Goal: Task Accomplishment & Management: Complete application form

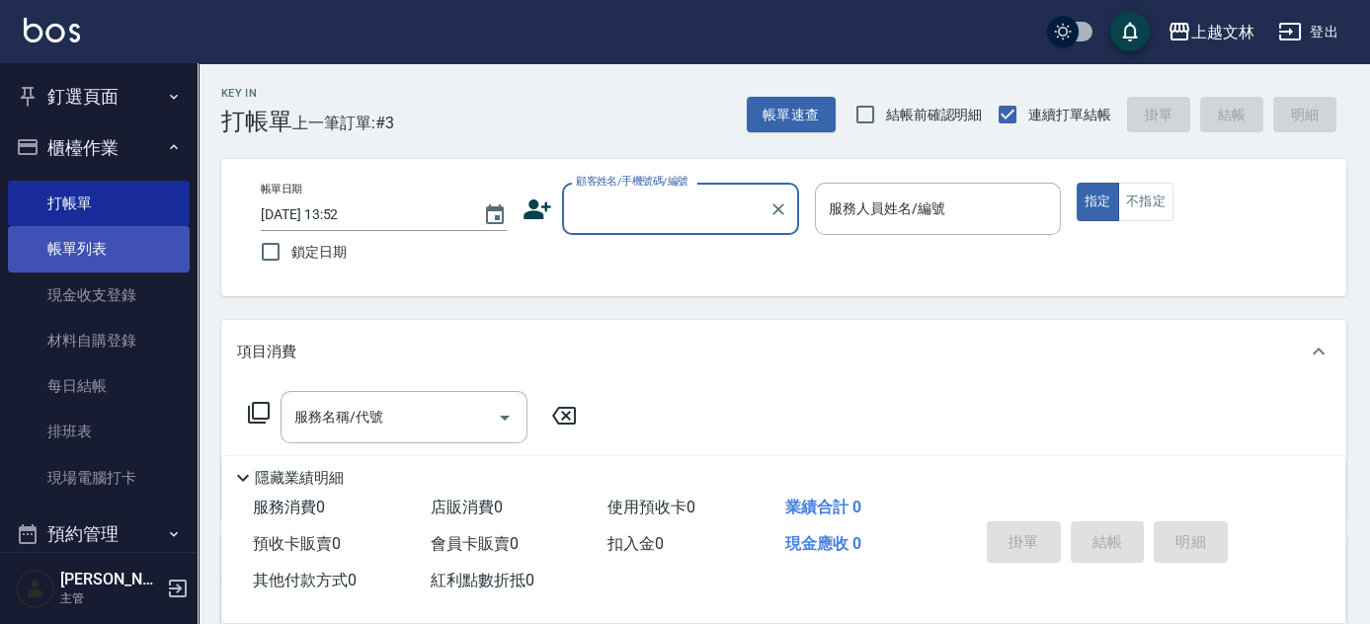
click at [124, 242] on link "帳單列表" at bounding box center [99, 248] width 182 height 45
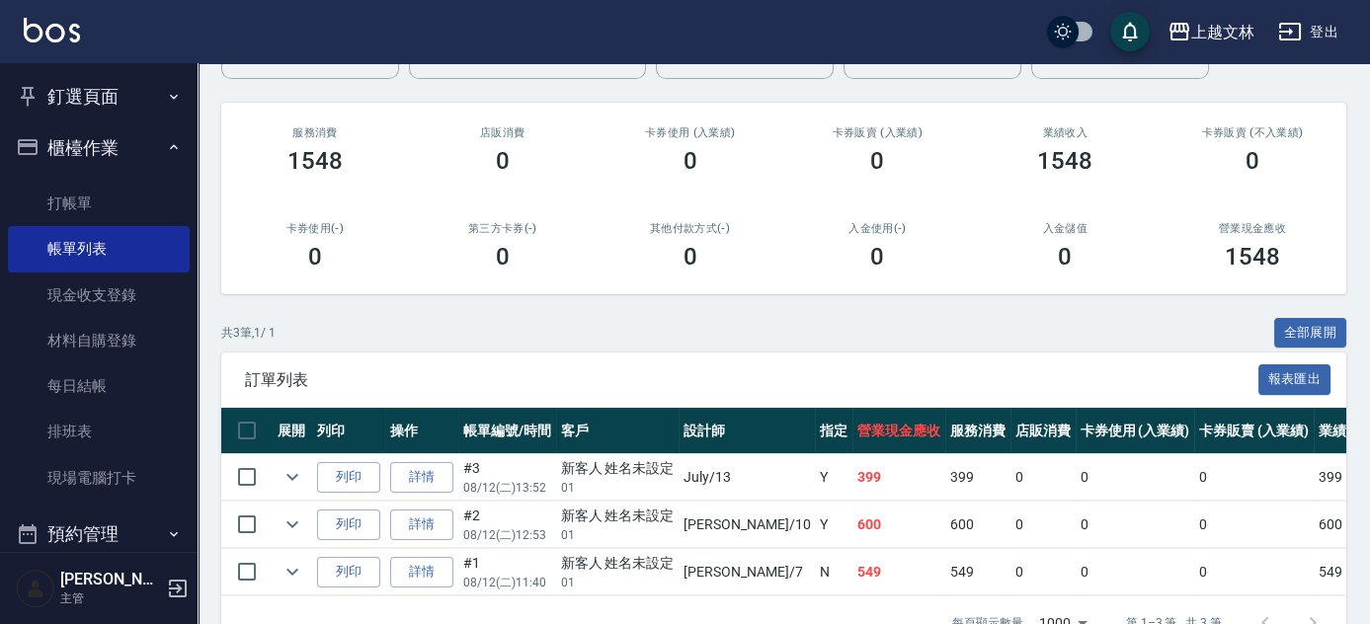
scroll to position [205, 0]
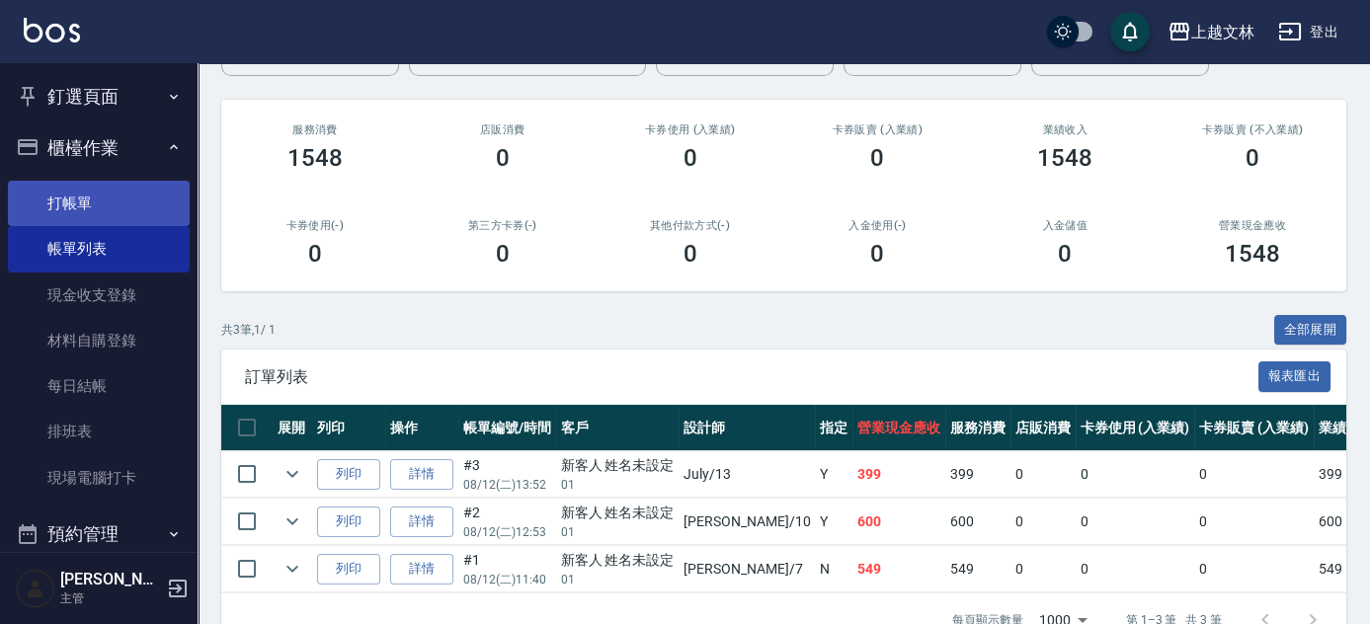
click at [62, 210] on link "打帳單" at bounding box center [99, 203] width 182 height 45
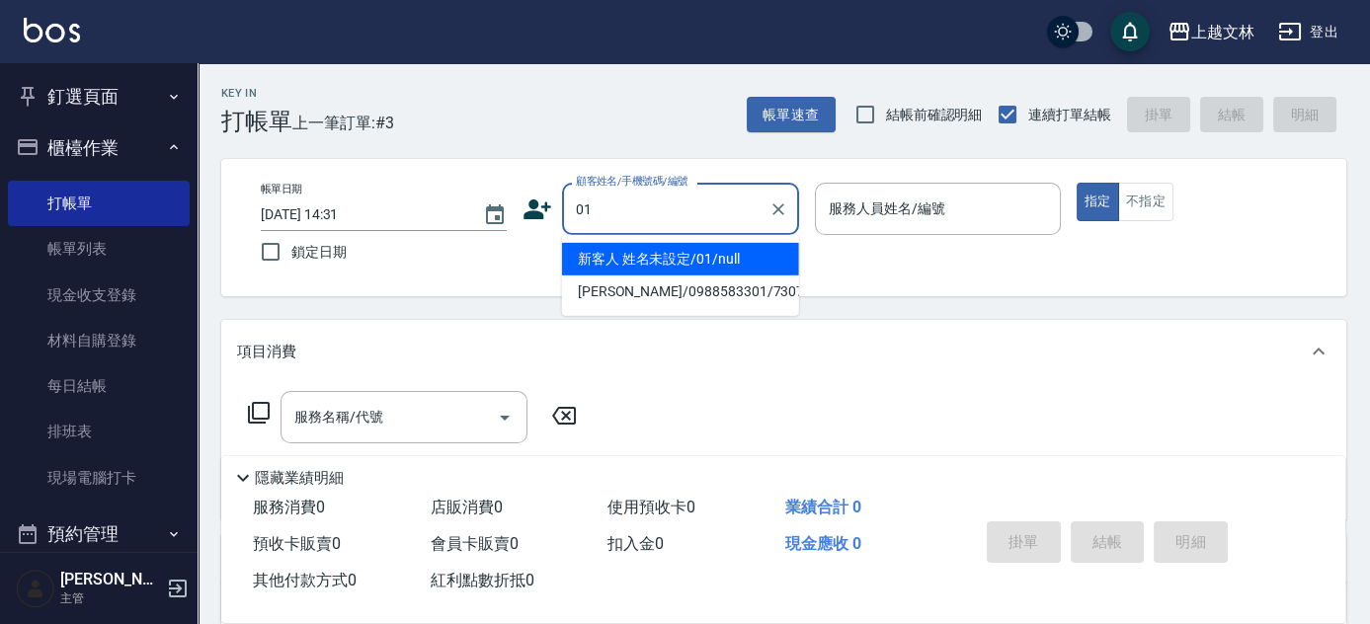
type input "新客人 姓名未設定/01/null"
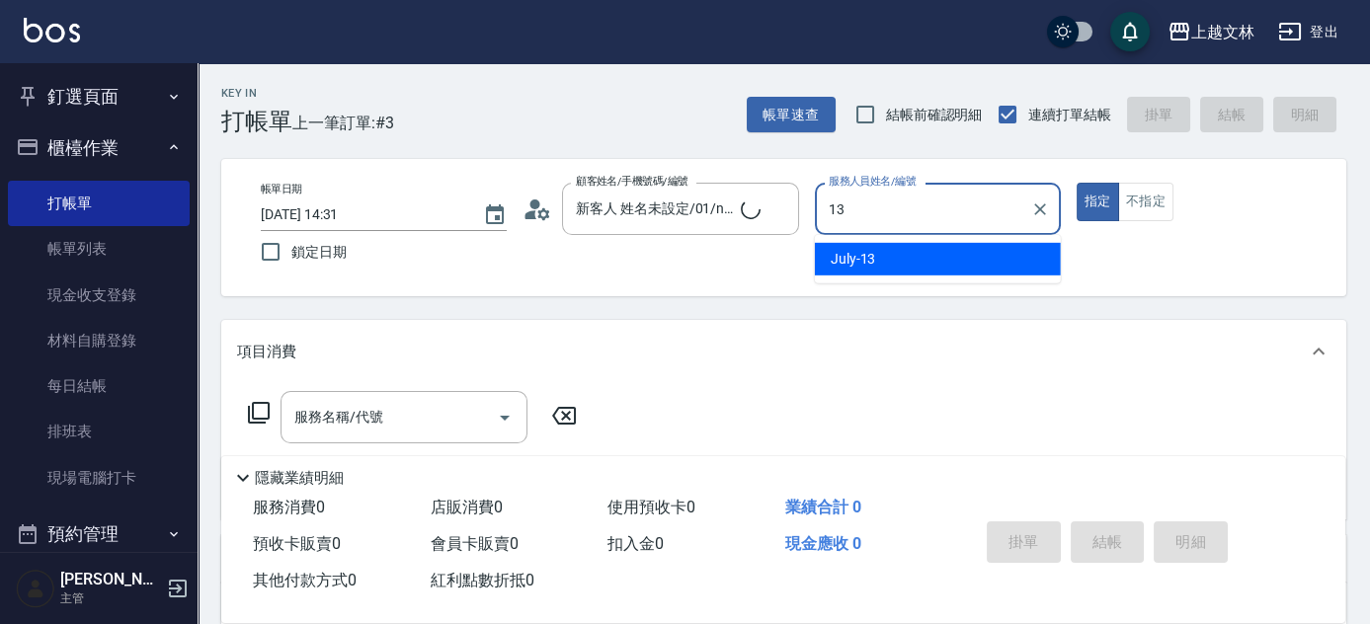
type input "July-13"
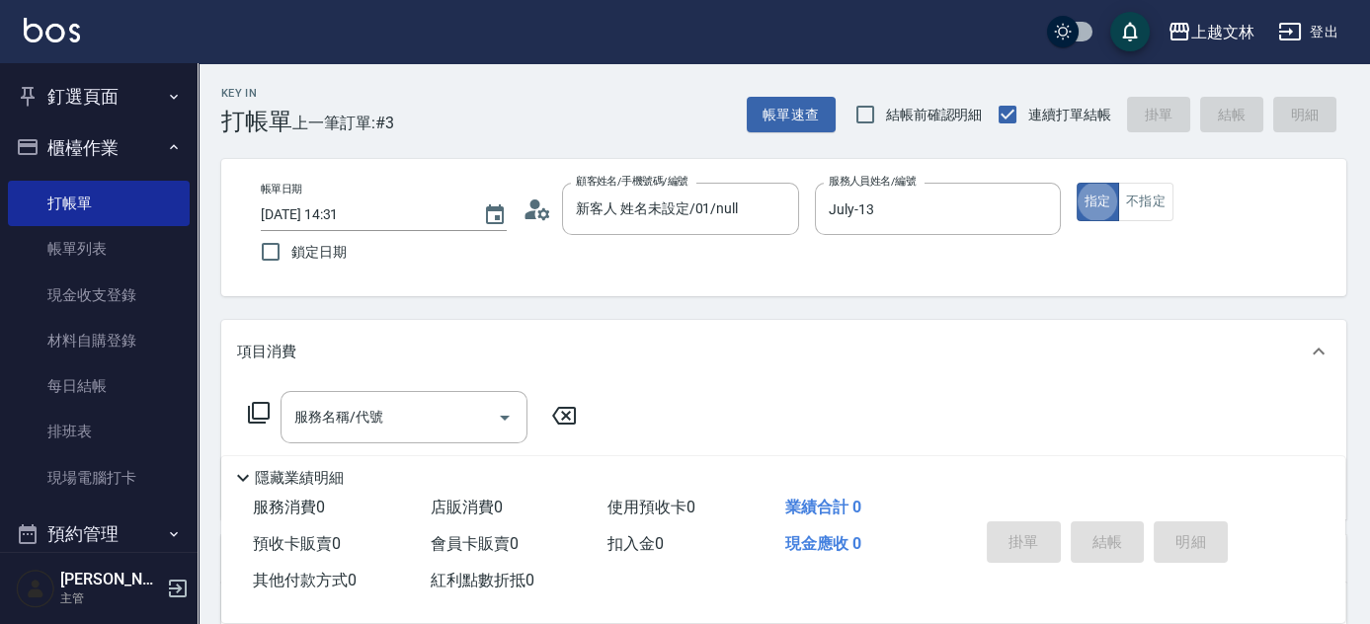
type button "true"
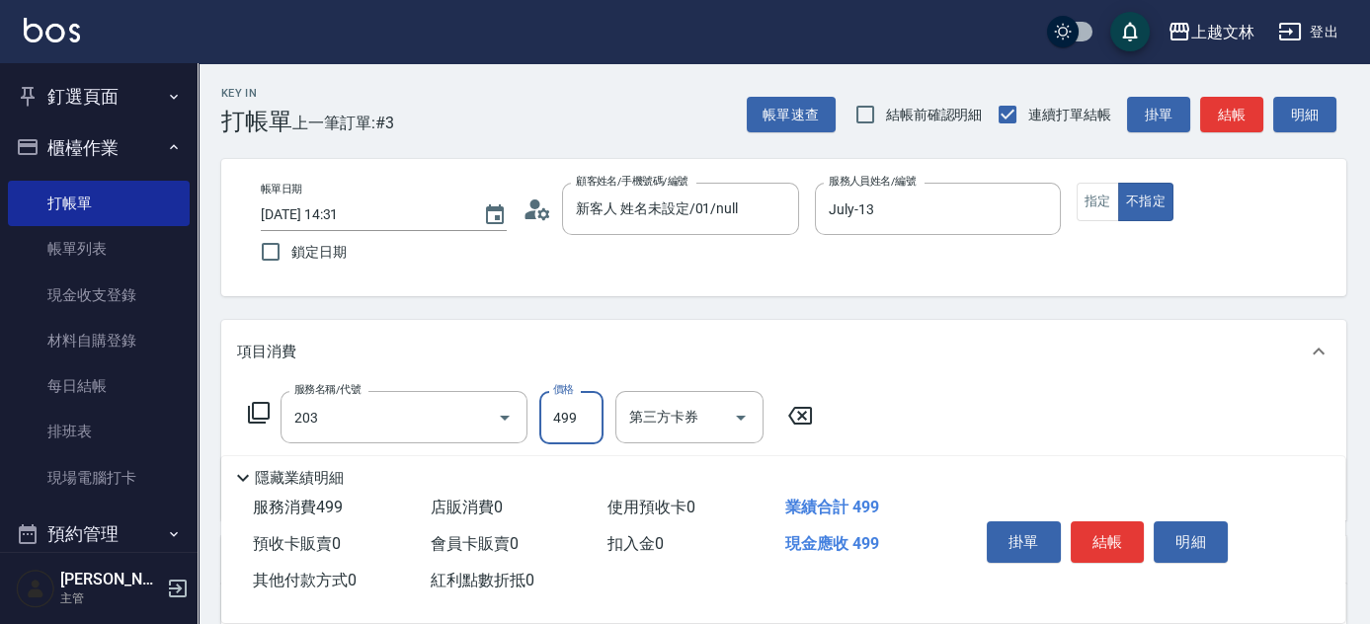
type input "B級洗+剪(203)"
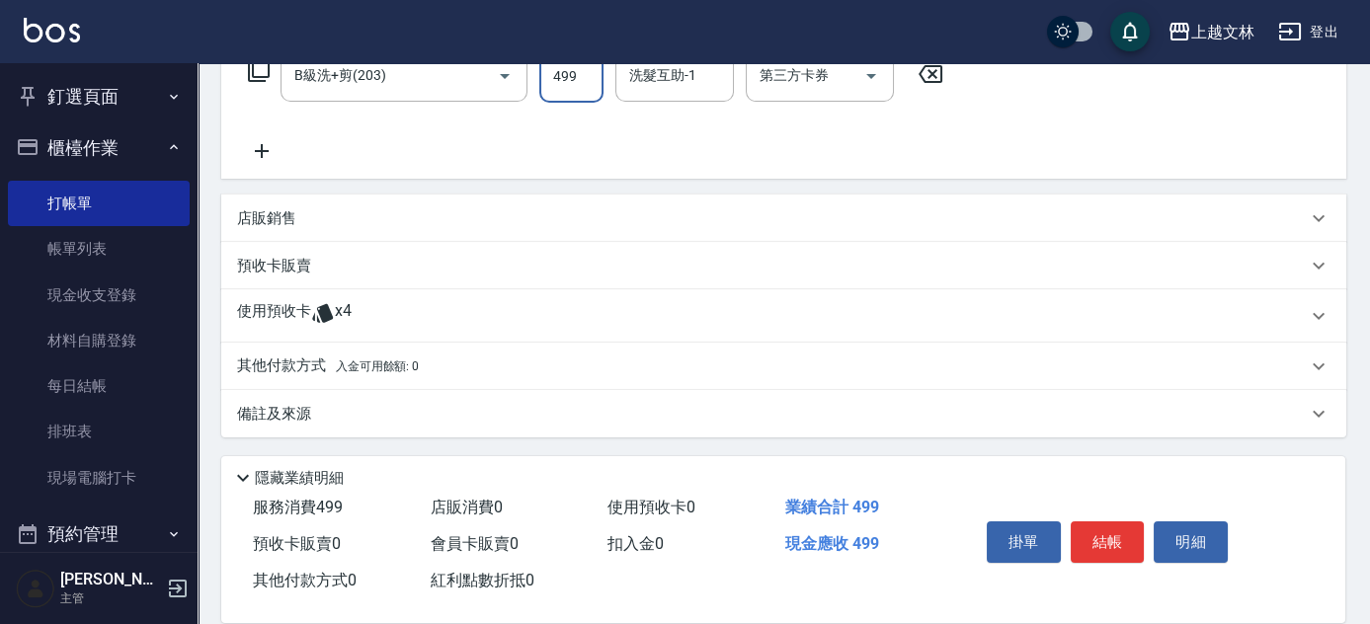
click at [639, 70] on div "洗髮互助-1 洗髮互助-1" at bounding box center [674, 75] width 118 height 52
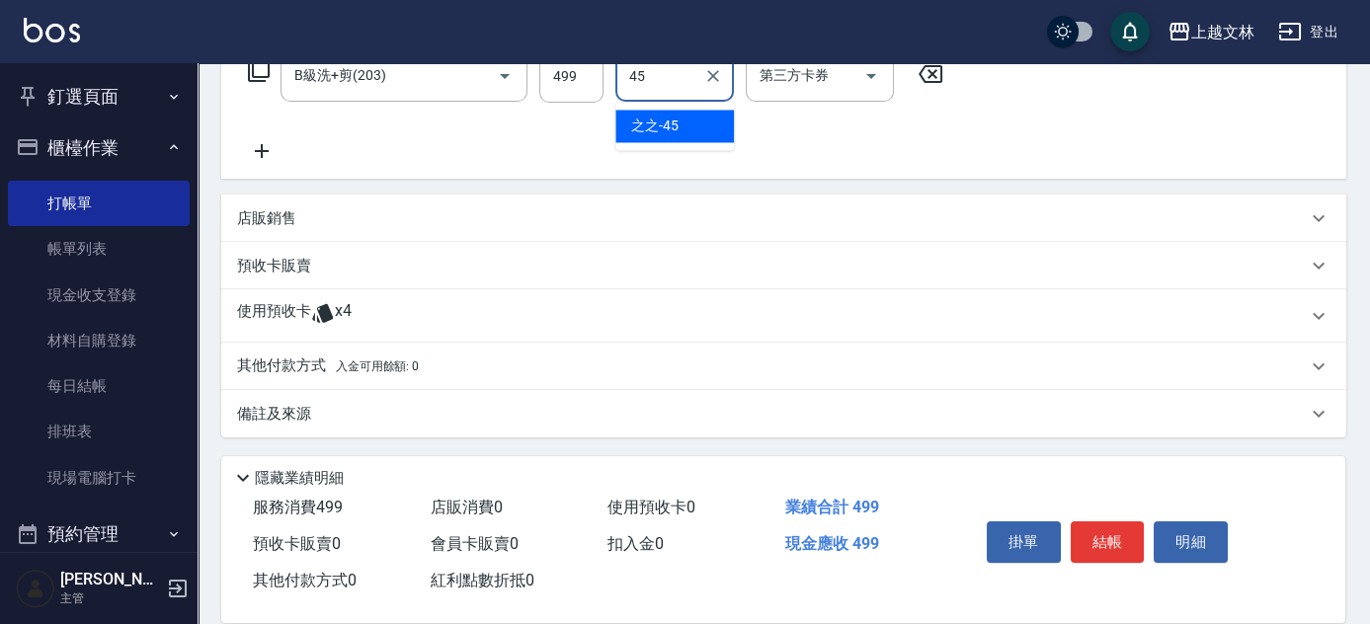
type input "之之-45"
click at [246, 154] on icon at bounding box center [261, 151] width 49 height 24
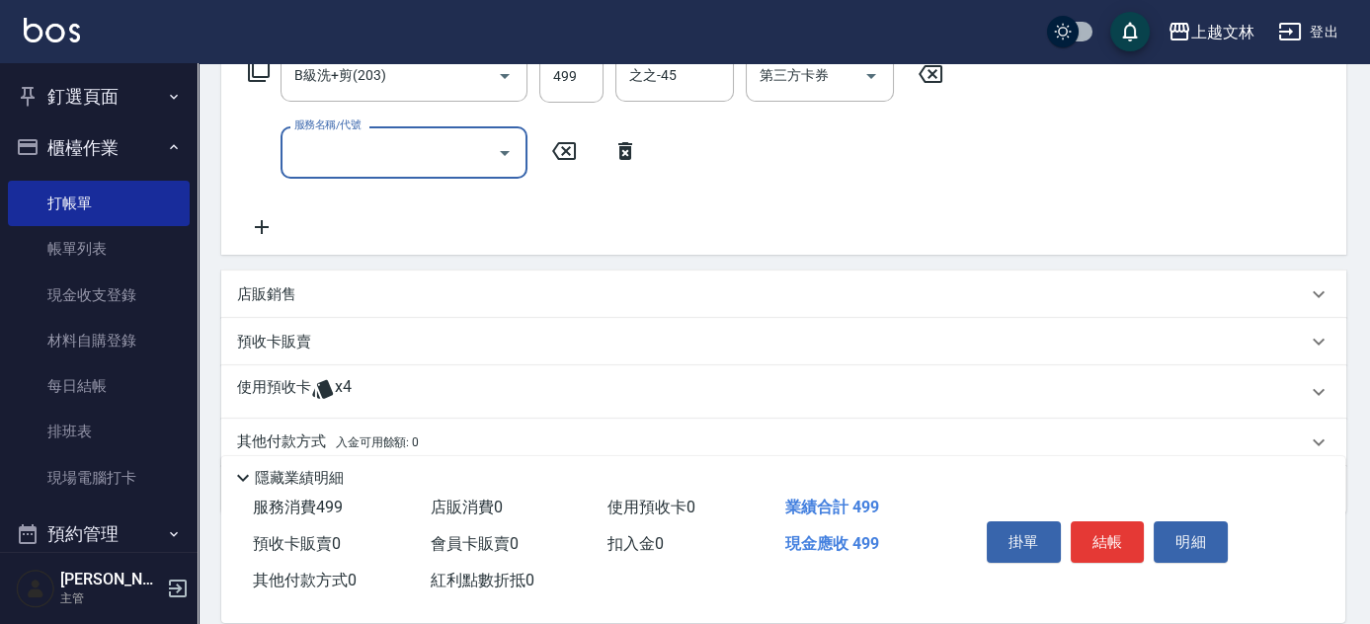
click at [331, 146] on input "服務名稱/代號" at bounding box center [388, 152] width 199 height 35
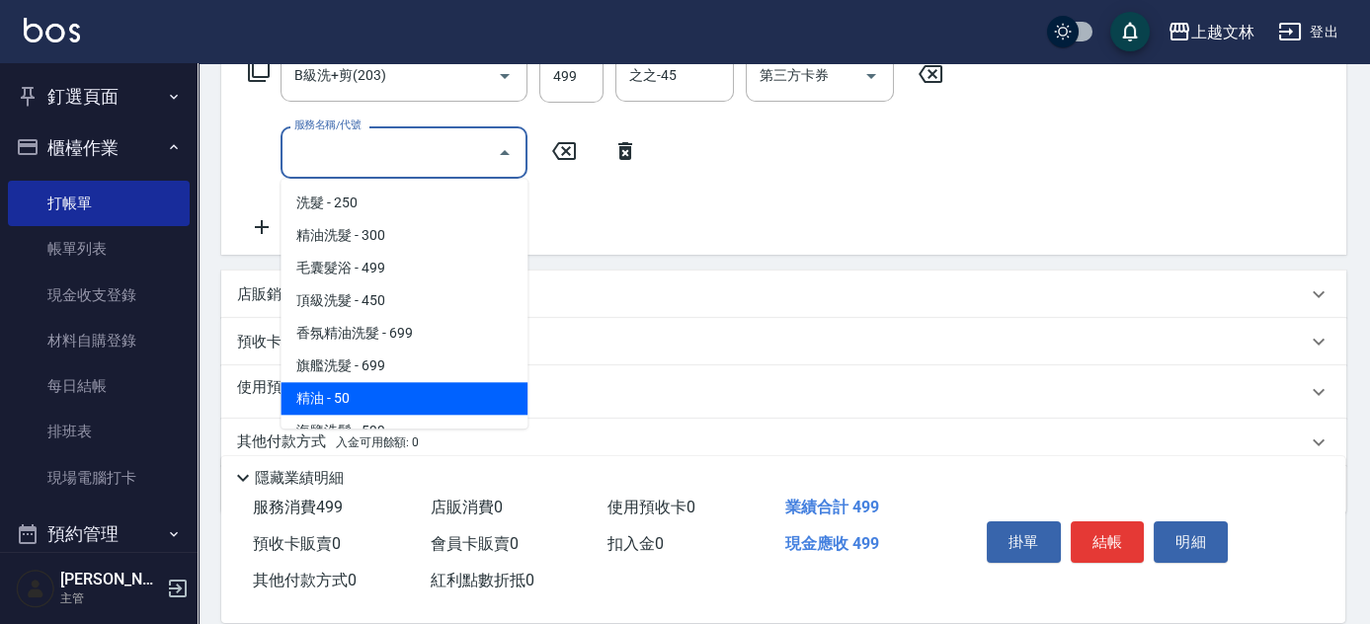
click at [392, 390] on span "精油 - 50" at bounding box center [403, 398] width 247 height 33
type input "精油(107)"
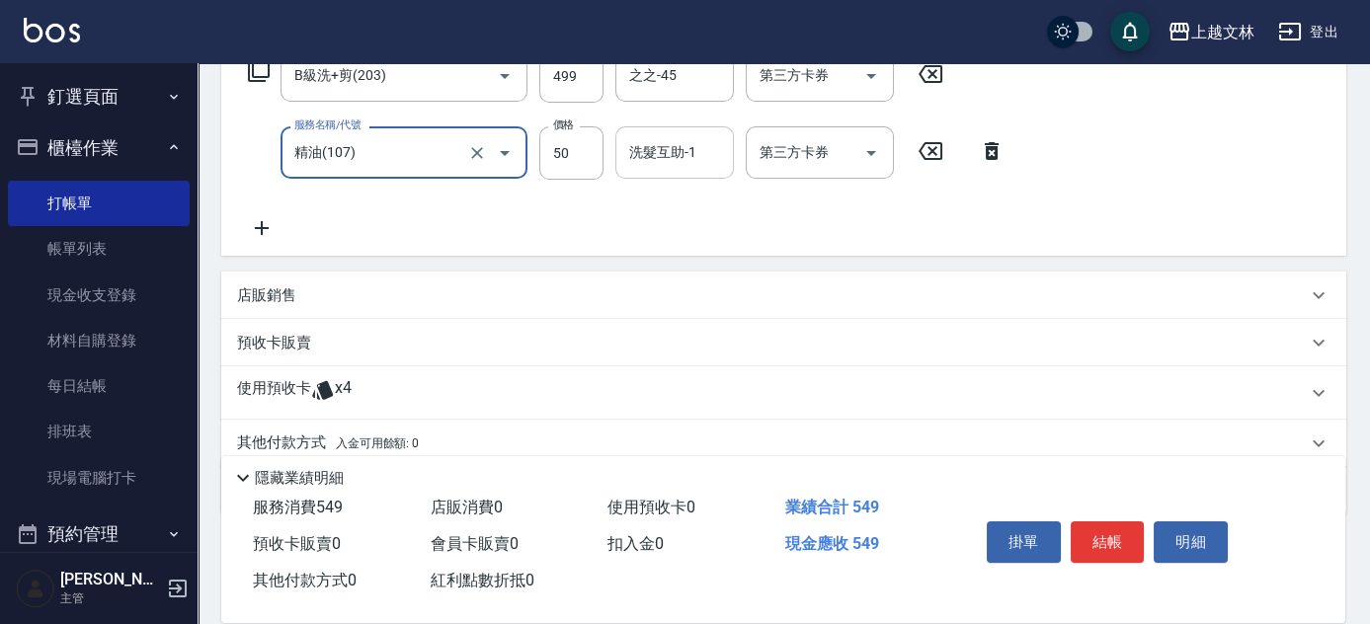
click at [639, 138] on input "洗髮互助-1" at bounding box center [674, 152] width 101 height 35
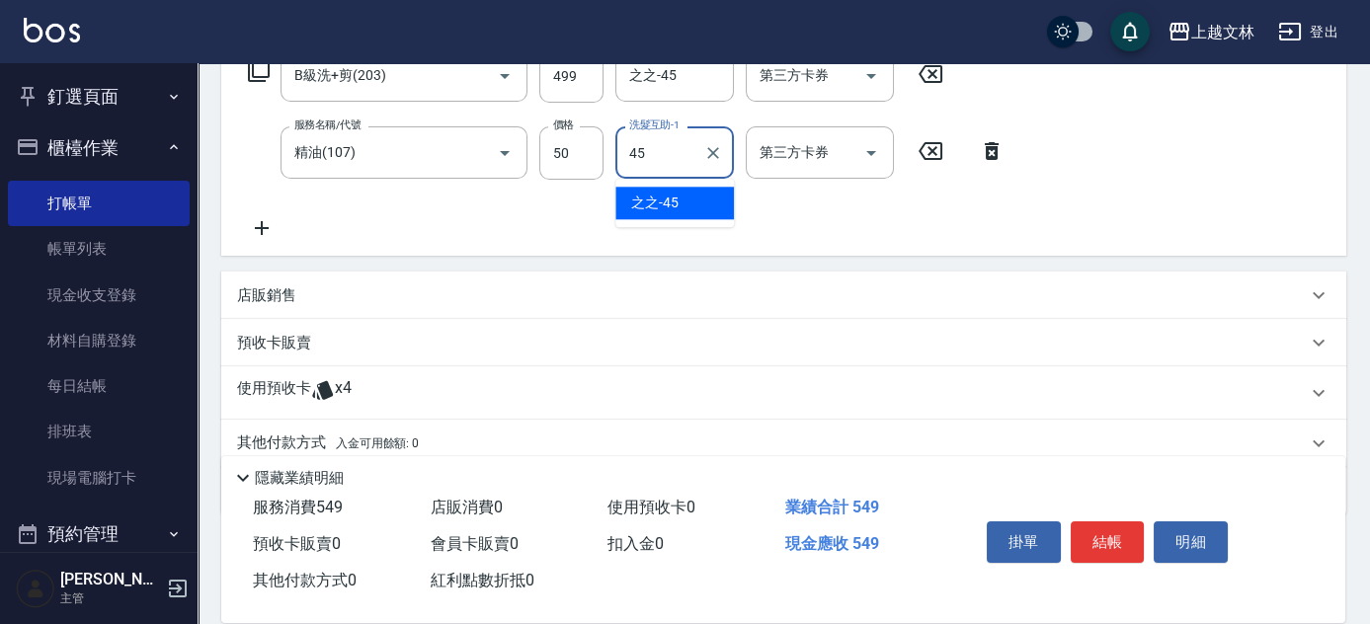
type input "之之-45"
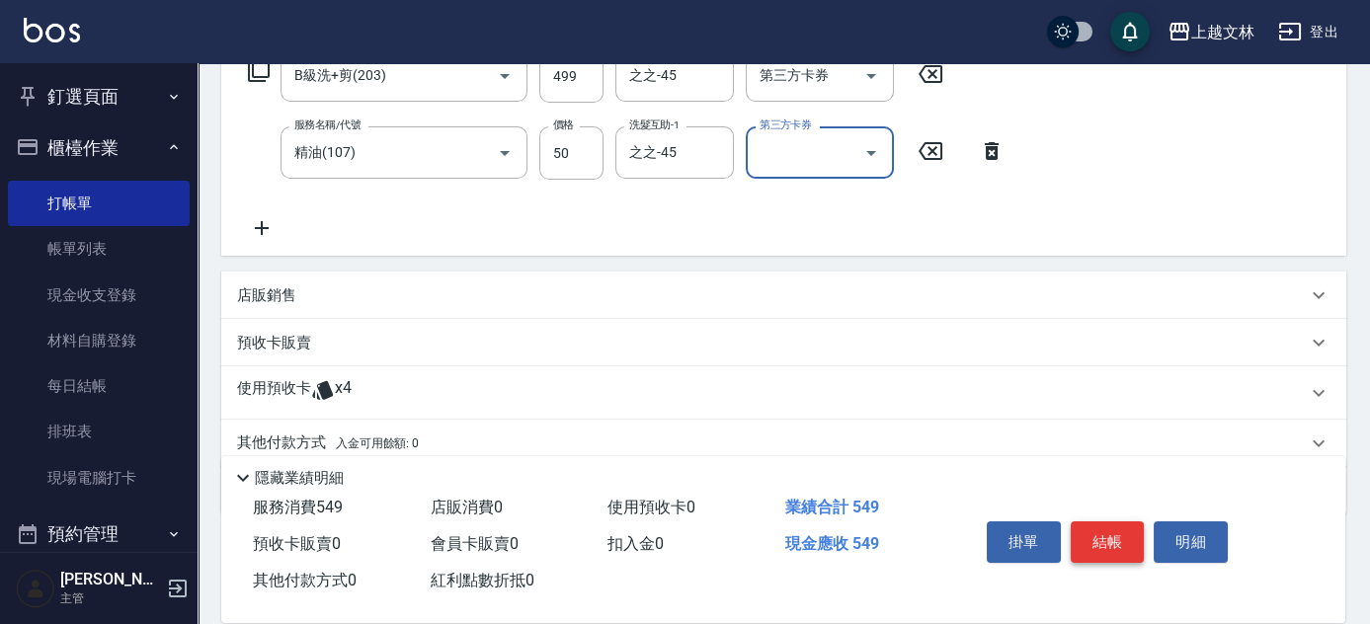
click at [1114, 534] on button "結帳" at bounding box center [1107, 541] width 74 height 41
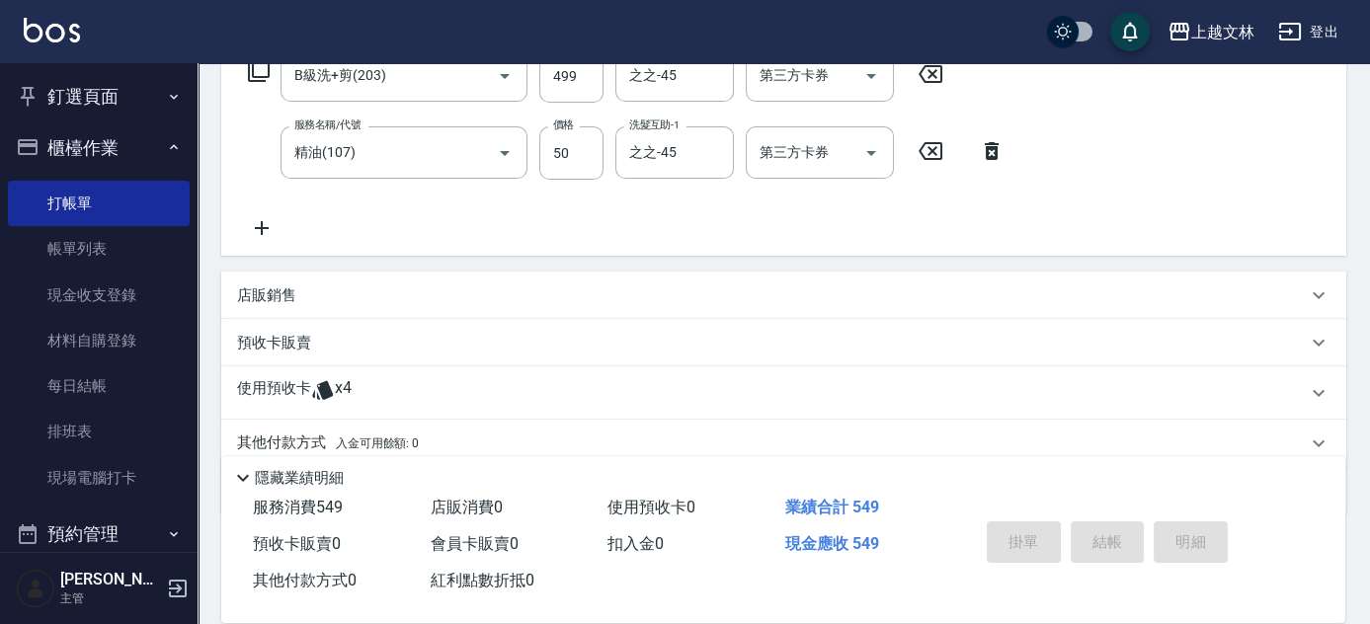
type input "[DATE] 14:44"
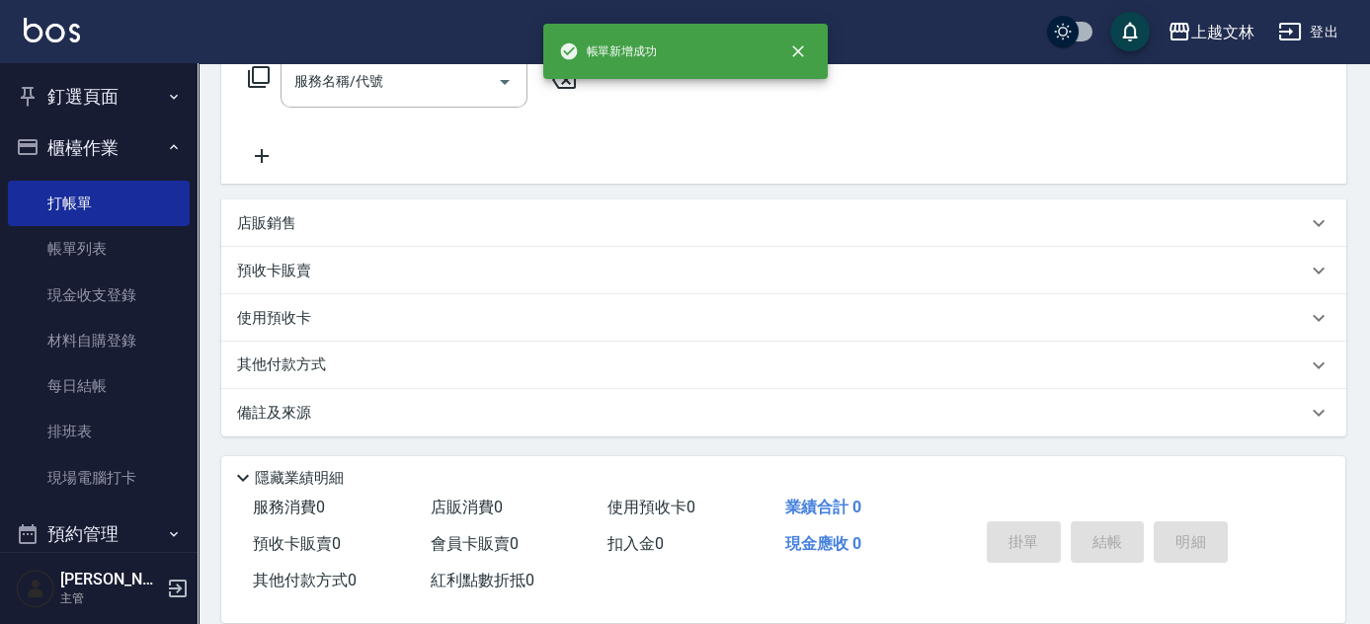
scroll to position [0, 0]
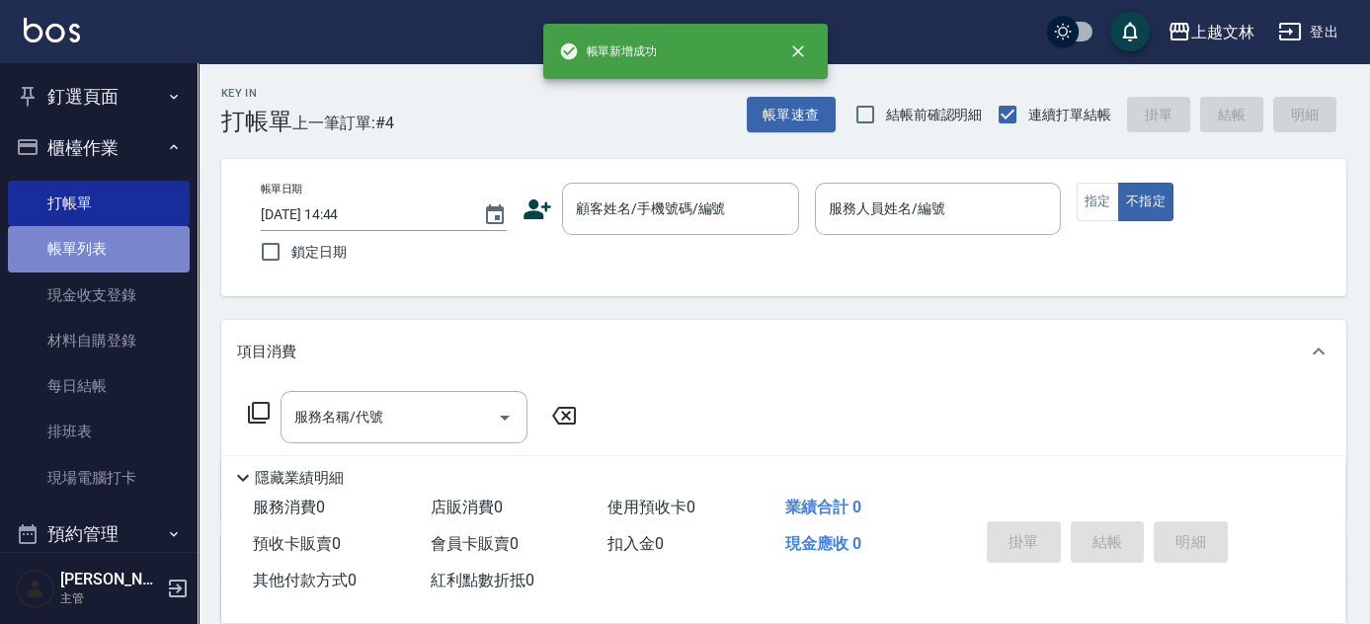
click at [101, 262] on link "帳單列表" at bounding box center [99, 248] width 182 height 45
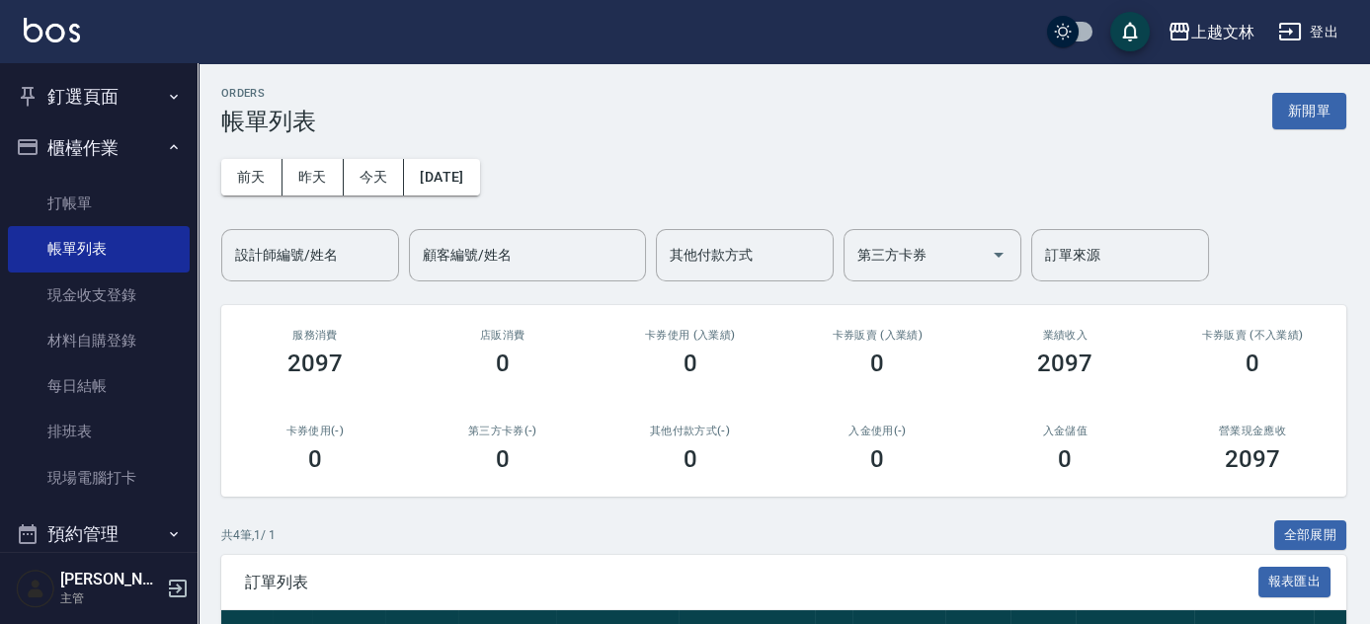
scroll to position [310, 0]
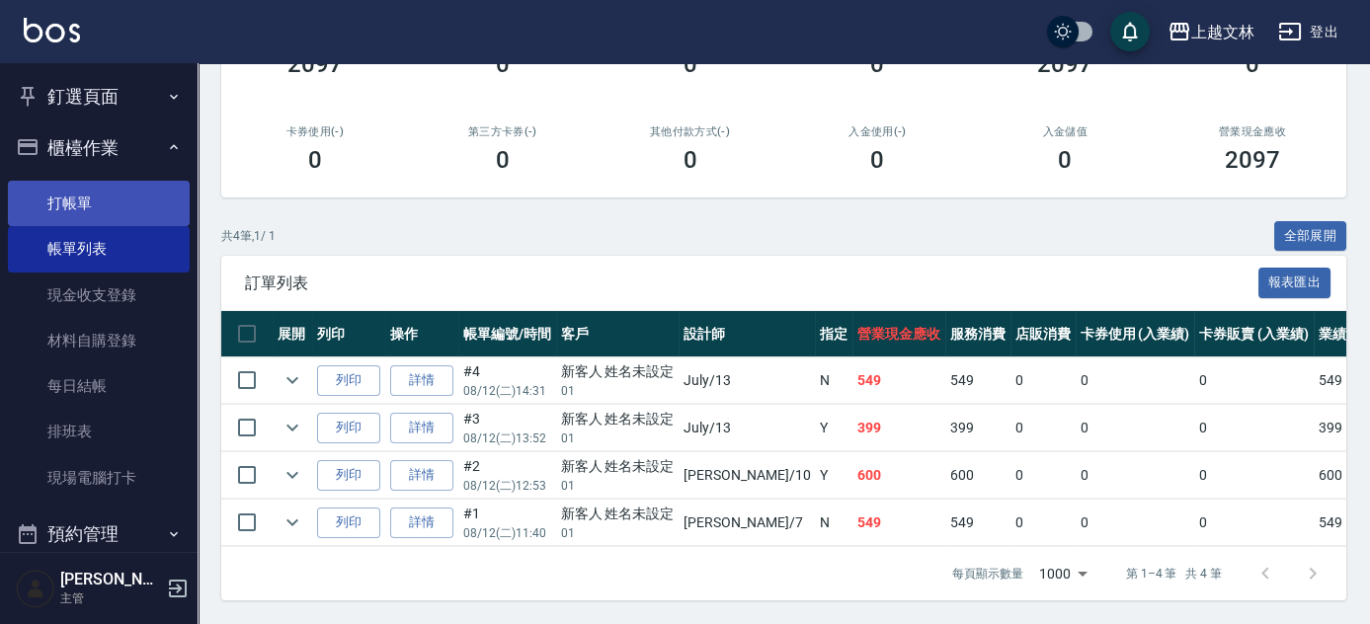
click at [120, 194] on link "打帳單" at bounding box center [99, 203] width 182 height 45
